Goal: Task Accomplishment & Management: Complete application form

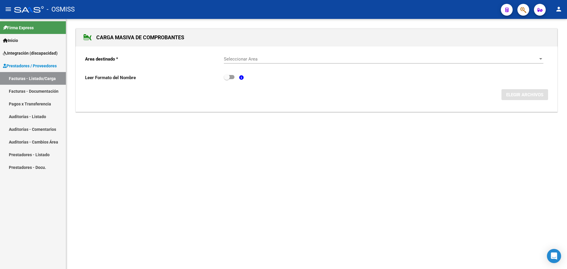
click at [38, 78] on link "Facturas - Listado/Carga" at bounding box center [33, 78] width 66 height 13
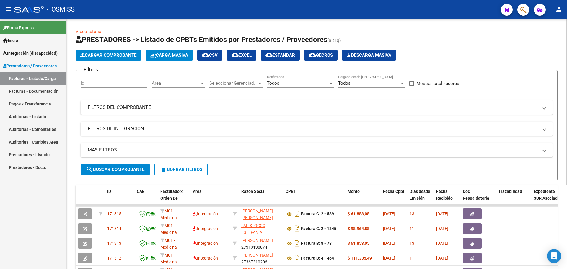
click at [173, 54] on span "Carga Masiva" at bounding box center [169, 55] width 38 height 5
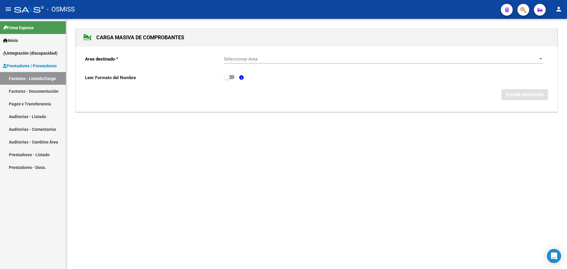
click at [483, 58] on span "Seleccionar Area" at bounding box center [381, 58] width 314 height 5
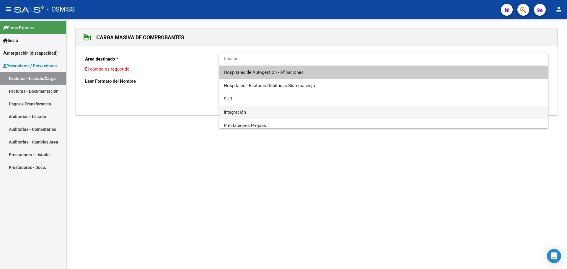
click at [377, 112] on span "Integración" at bounding box center [383, 112] width 319 height 13
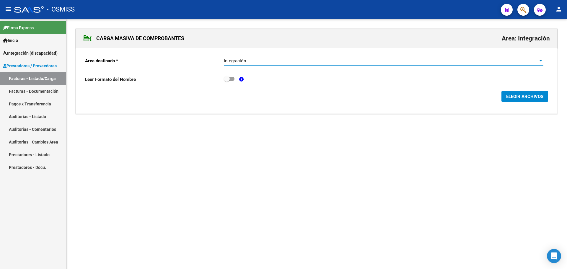
click at [532, 97] on span "ELEGIR ARCHIVOS" at bounding box center [524, 96] width 37 height 5
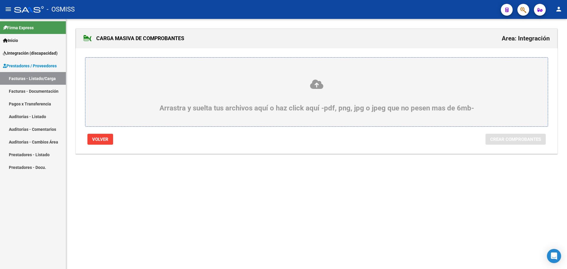
click at [232, 95] on div "Arrastra y suelta tus archivos aquí o haz click aquí -pdf, png, jpg o jpeg que …" at bounding box center [316, 95] width 434 height 33
click at [0, 0] on input "Arrastra y suelta tus archivos aquí o haz click aquí -pdf, png, jpg o jpeg que …" at bounding box center [0, 0] width 0 height 0
click at [128, 102] on div "Arrastra y suelta tus archivos aquí o haz click aquí -pdf, png, jpg o jpeg que …" at bounding box center [316, 95] width 434 height 33
click at [0, 0] on input "Arrastra y suelta tus archivos aquí o haz click aquí -pdf, png, jpg o jpeg que …" at bounding box center [0, 0] width 0 height 0
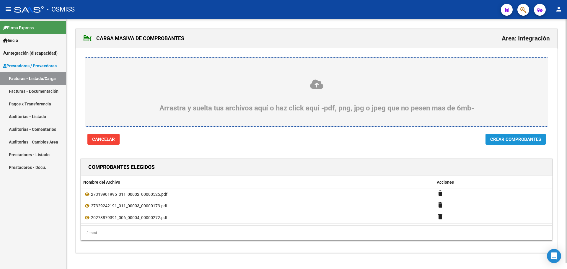
click at [513, 140] on span "Crear Comprobantes" at bounding box center [515, 139] width 51 height 5
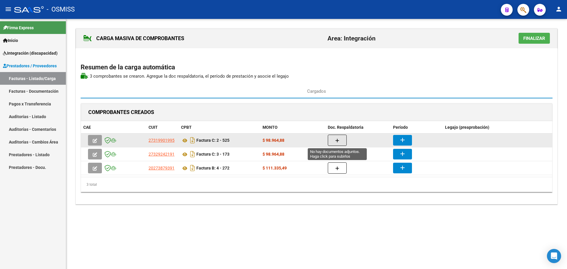
click at [338, 142] on icon "button" at bounding box center [337, 140] width 4 height 4
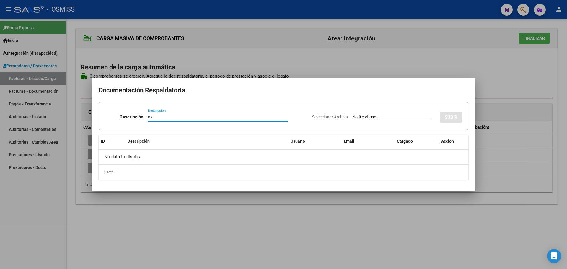
type input "as"
click at [391, 118] on input "Seleccionar Archivo" at bounding box center [391, 117] width 78 height 6
type input "C:\fakepath\ASISTENCIA SEPTIEMBRE 2025.pdf"
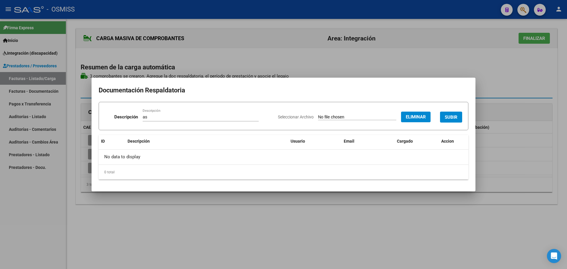
click at [444, 117] on button "SUBIR" at bounding box center [451, 117] width 22 height 11
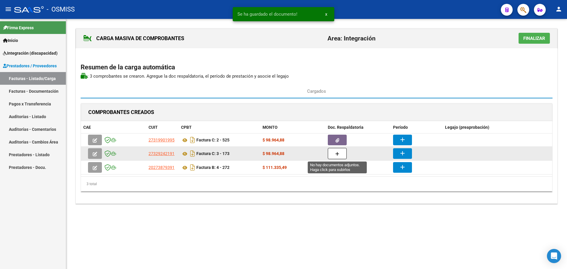
click at [338, 156] on icon "button" at bounding box center [337, 154] width 4 height 4
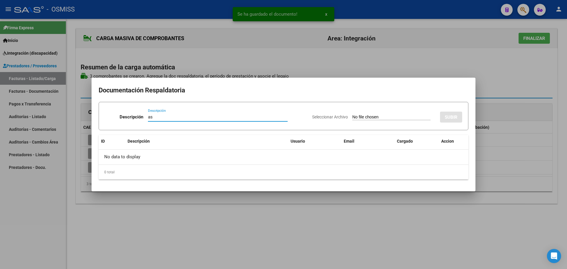
type input "as"
click at [365, 117] on input "Seleccionar Archivo" at bounding box center [391, 117] width 78 height 6
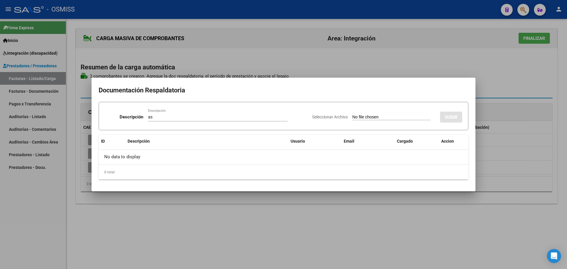
type input "C:\fakepath\asistencia Luca 0925.pdf"
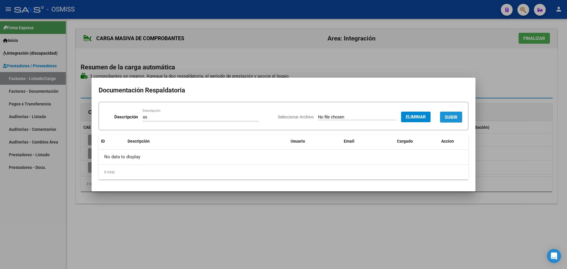
click at [448, 116] on span "SUBIR" at bounding box center [450, 116] width 13 height 5
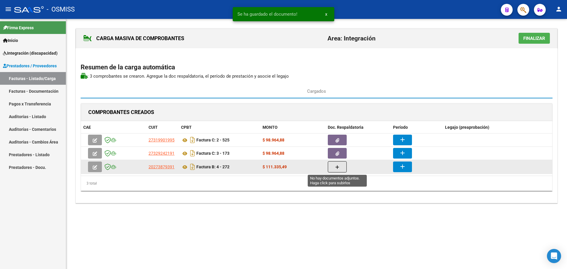
click at [339, 166] on icon "button" at bounding box center [337, 167] width 4 height 4
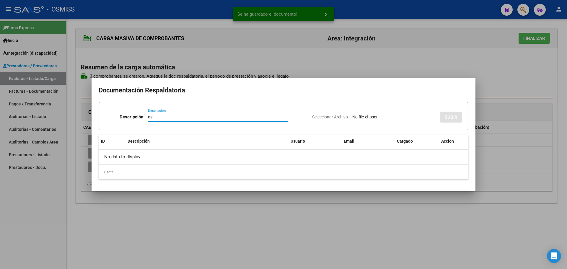
type input "as"
click at [374, 116] on input "Seleccionar Archivo" at bounding box center [391, 117] width 78 height 6
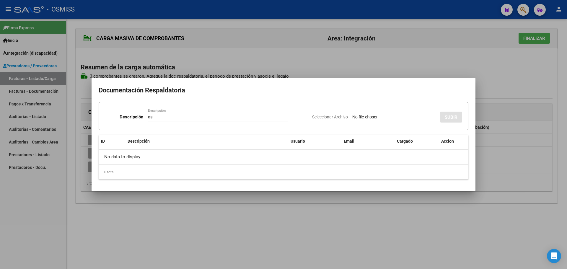
type input "C:\fakepath\2025-09-LURQSCHI LUCA-P.S.M.pdf"
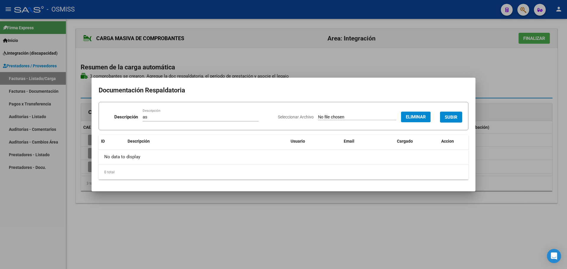
click at [450, 118] on span "SUBIR" at bounding box center [450, 116] width 13 height 5
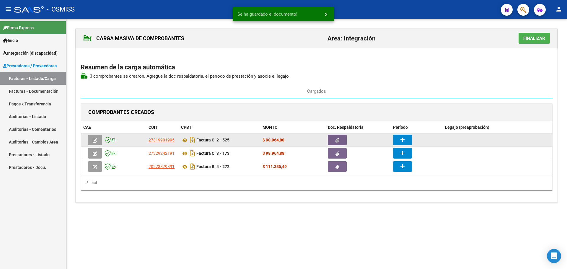
click at [402, 139] on mat-icon "add" at bounding box center [402, 139] width 7 height 7
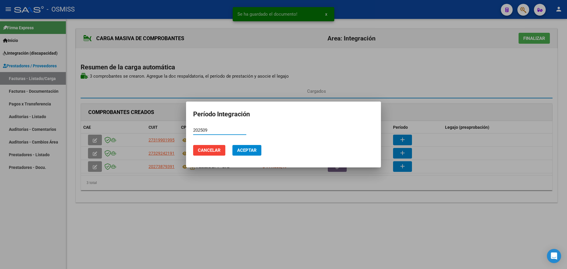
type input "202509"
click at [252, 152] on span "Aceptar" at bounding box center [246, 150] width 19 height 5
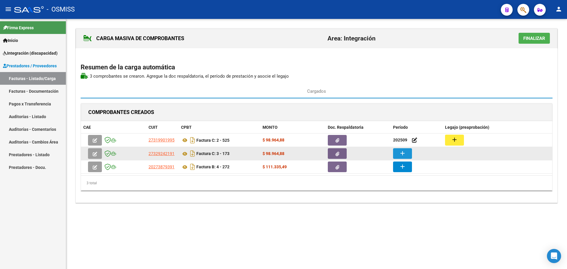
click at [405, 150] on button "add" at bounding box center [402, 153] width 19 height 11
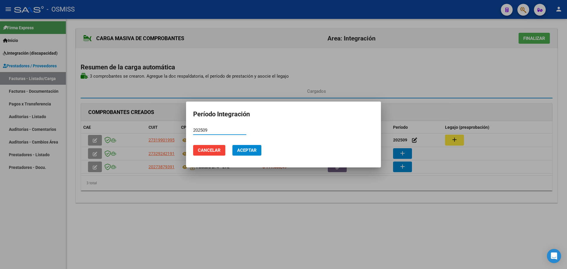
type input "202509"
click at [253, 148] on span "Aceptar" at bounding box center [246, 150] width 19 height 5
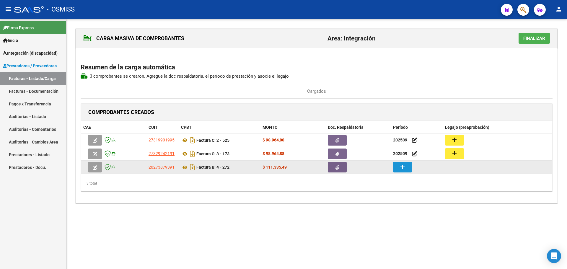
click at [398, 166] on button "add" at bounding box center [402, 167] width 19 height 11
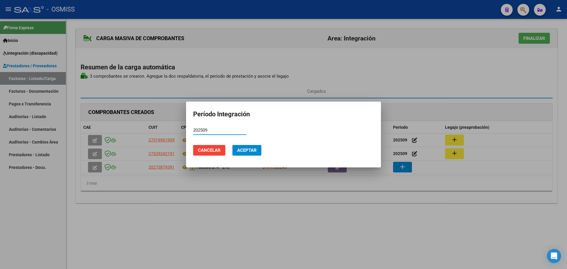
type input "202509"
click at [247, 148] on span "Aceptar" at bounding box center [246, 150] width 19 height 5
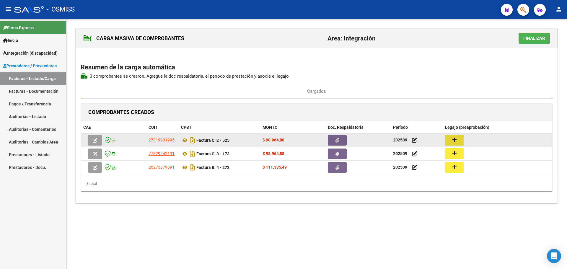
click at [459, 138] on button "add" at bounding box center [454, 140] width 19 height 11
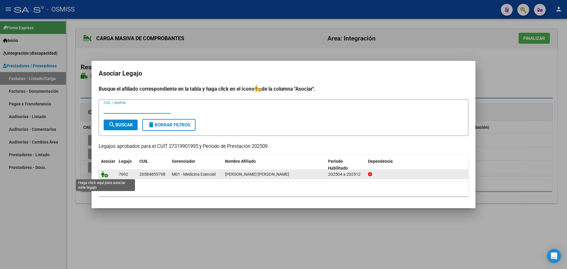
click at [103, 174] on icon at bounding box center [104, 174] width 7 height 6
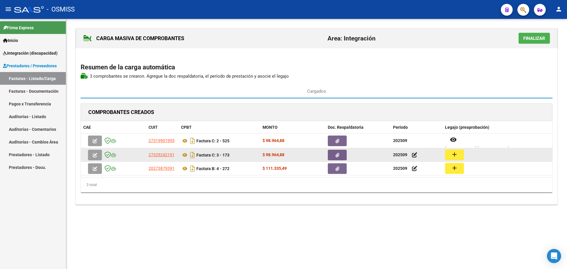
click at [457, 155] on button "add" at bounding box center [454, 154] width 19 height 11
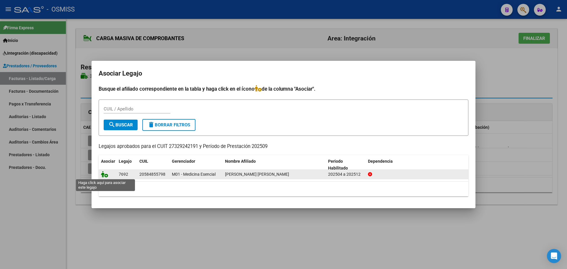
click at [104, 174] on icon at bounding box center [104, 174] width 7 height 6
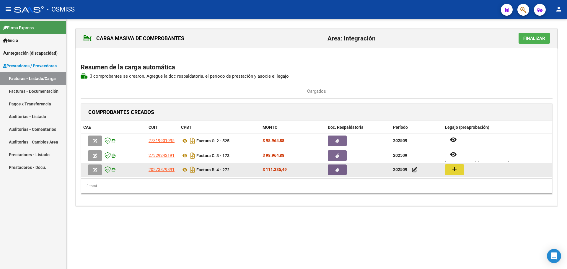
click at [448, 172] on button "add" at bounding box center [454, 169] width 19 height 11
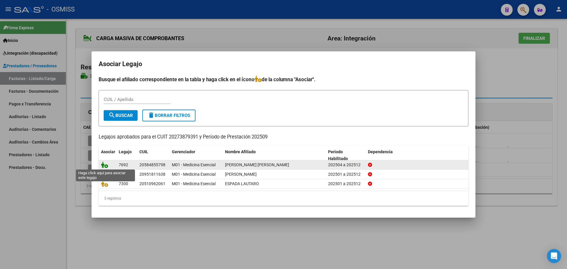
click at [104, 162] on icon at bounding box center [104, 164] width 7 height 6
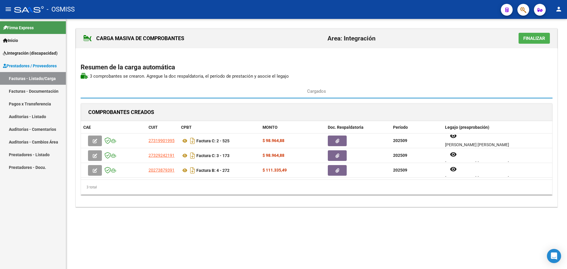
scroll to position [5, 0]
click at [533, 39] on span "Finalizar" at bounding box center [534, 38] width 22 height 5
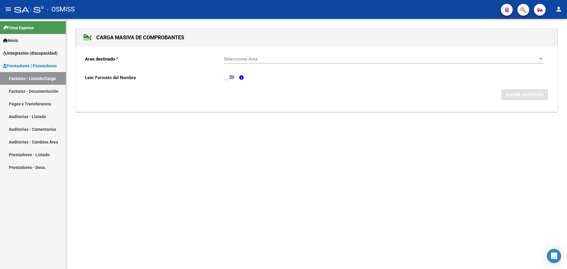
click at [535, 62] on div "Seleccionar Area Seleccionar Area" at bounding box center [383, 57] width 319 height 13
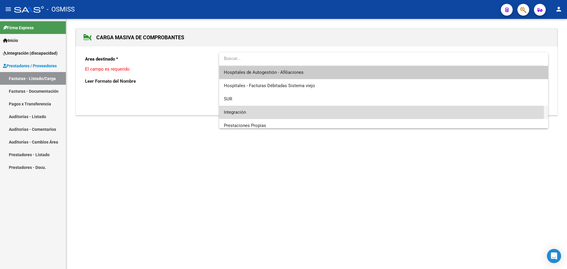
click at [335, 113] on span "Integración" at bounding box center [383, 112] width 319 height 13
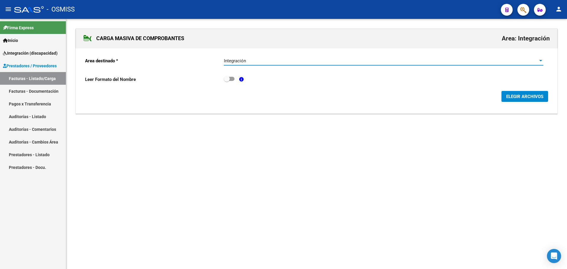
click at [522, 98] on span "ELEGIR ARCHIVOS" at bounding box center [524, 96] width 37 height 5
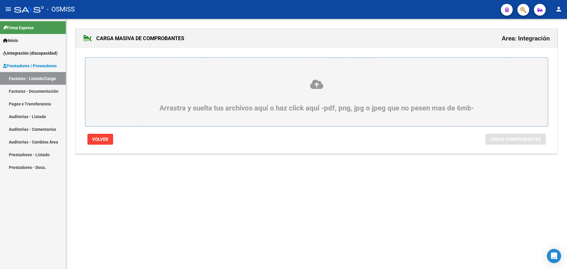
click at [160, 96] on div "Arrastra y suelta tus archivos aquí o haz click aquí -pdf, png, jpg o jpeg que …" at bounding box center [316, 95] width 434 height 33
click at [0, 0] on input "Arrastra y suelta tus archivos aquí o haz click aquí -pdf, png, jpg o jpeg que …" at bounding box center [0, 0] width 0 height 0
